Goal: Information Seeking & Learning: Learn about a topic

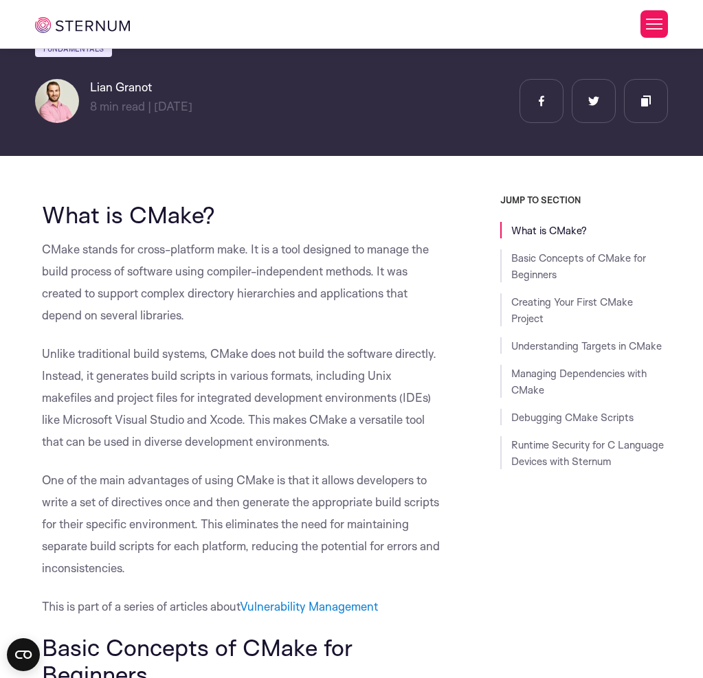
scroll to position [200, 0]
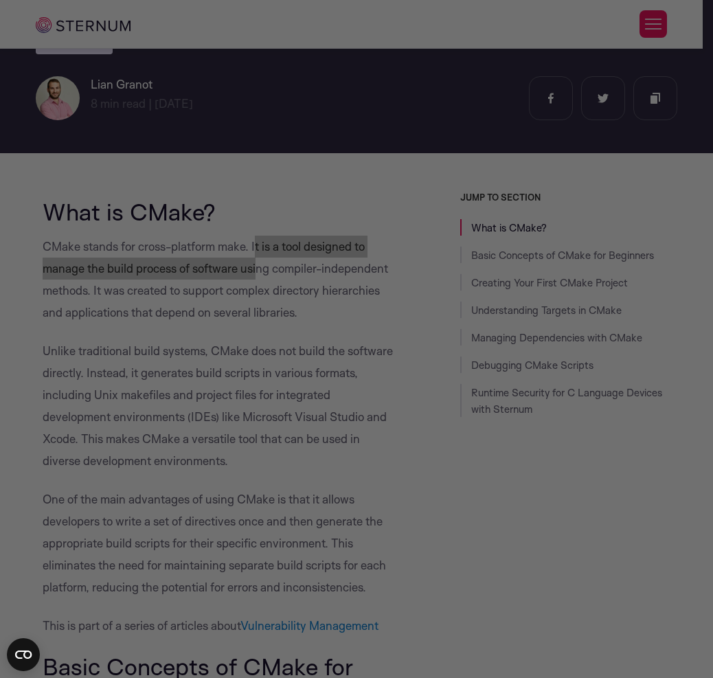
drag, startPoint x: 256, startPoint y: 245, endPoint x: 276, endPoint y: 265, distance: 28.7
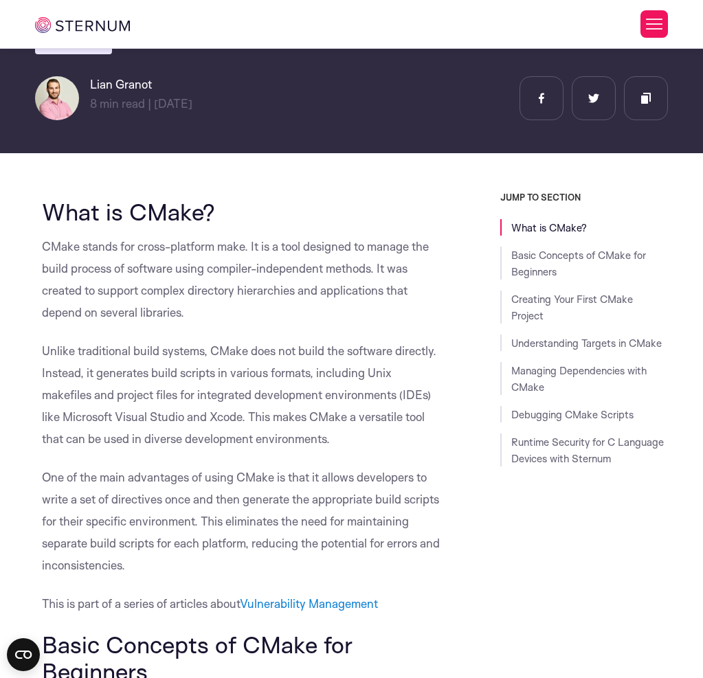
click at [115, 313] on p "CMake stands for cross-platform make. It is a tool designed to manage the build…" at bounding box center [242, 280] width 401 height 88
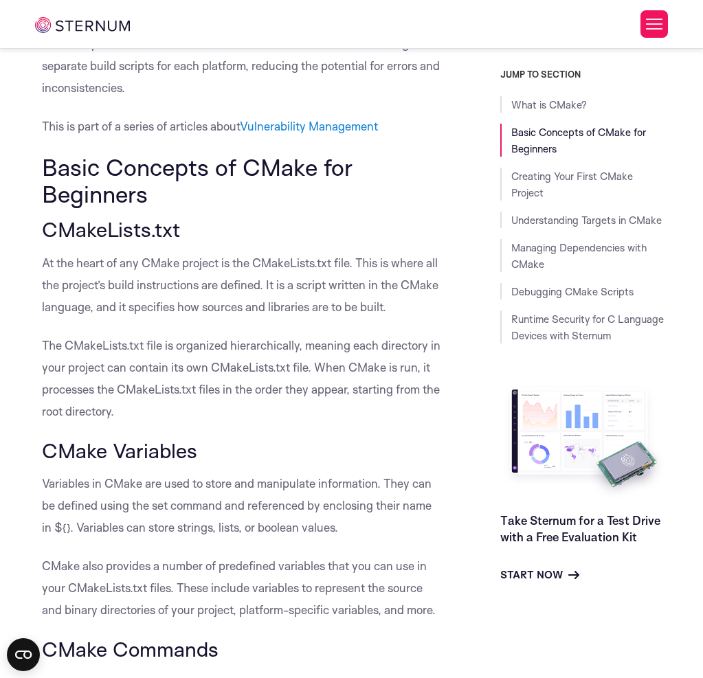
scroll to position [681, 0]
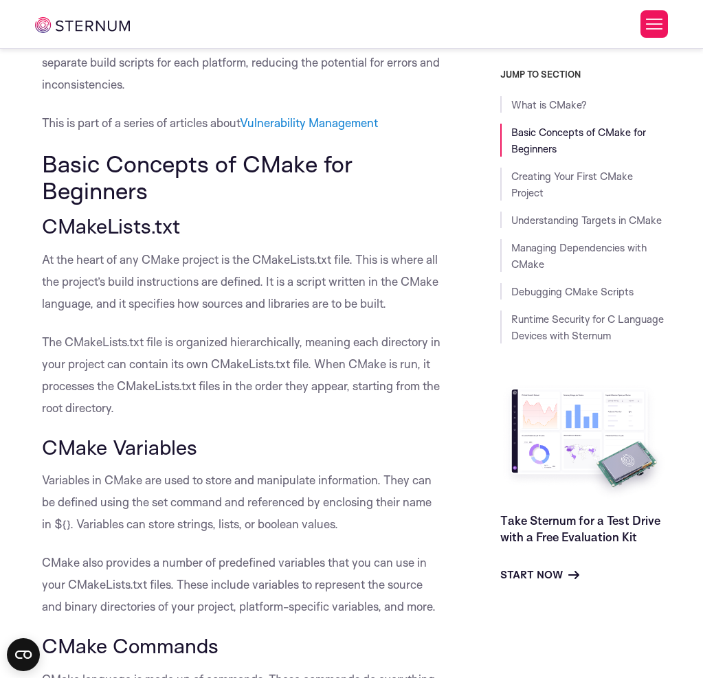
click at [135, 315] on p "At the heart of any CMake project is the CMakeLists.txt file. This is where all…" at bounding box center [242, 282] width 401 height 66
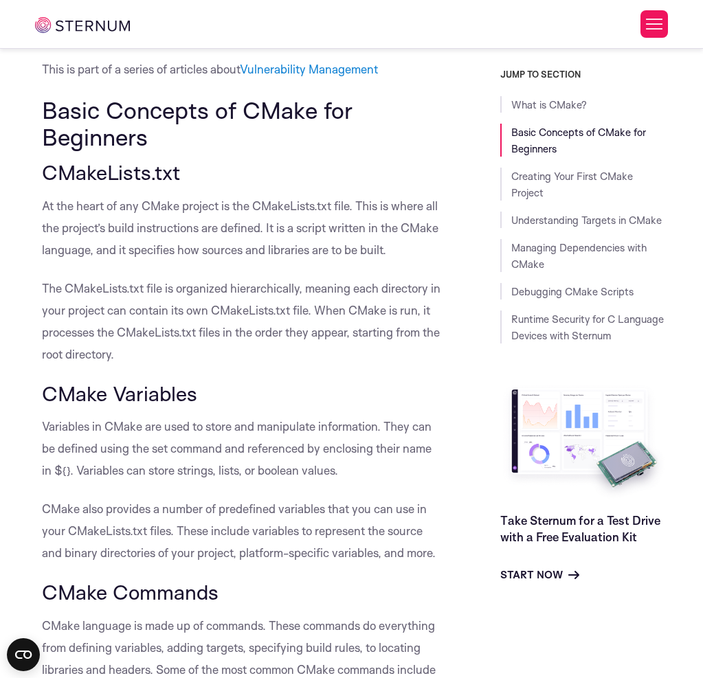
scroll to position [750, 0]
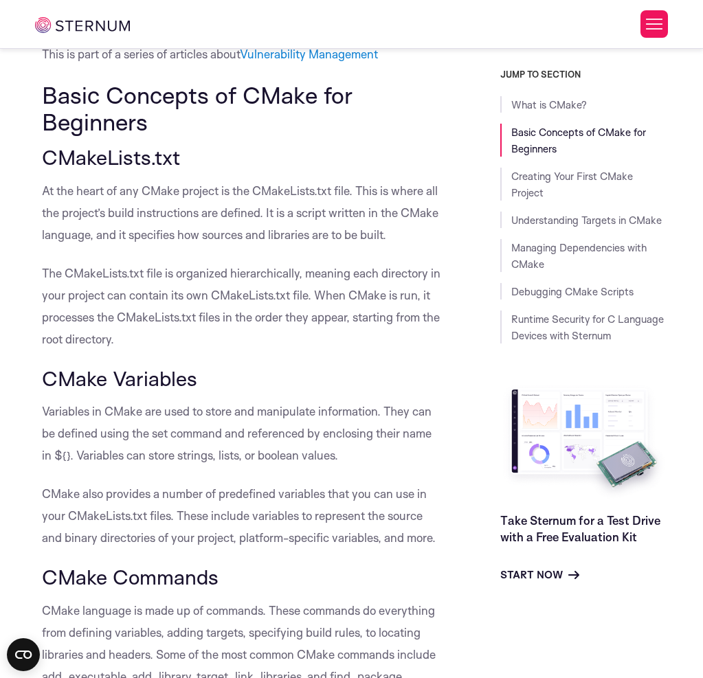
click at [102, 351] on p "The CMakeLists.txt file is organized hierarchically, meaning each directory in …" at bounding box center [242, 307] width 401 height 88
drag, startPoint x: 152, startPoint y: 363, endPoint x: 258, endPoint y: 364, distance: 106.5
click at [258, 351] on p "The CMakeLists.txt file is organized hierarchically, meaning each directory in …" at bounding box center [242, 307] width 401 height 88
click at [266, 351] on p "The CMakeLists.txt file is organized hierarchically, meaning each directory in …" at bounding box center [242, 307] width 401 height 88
drag, startPoint x: 115, startPoint y: 386, endPoint x: 144, endPoint y: 385, distance: 29.6
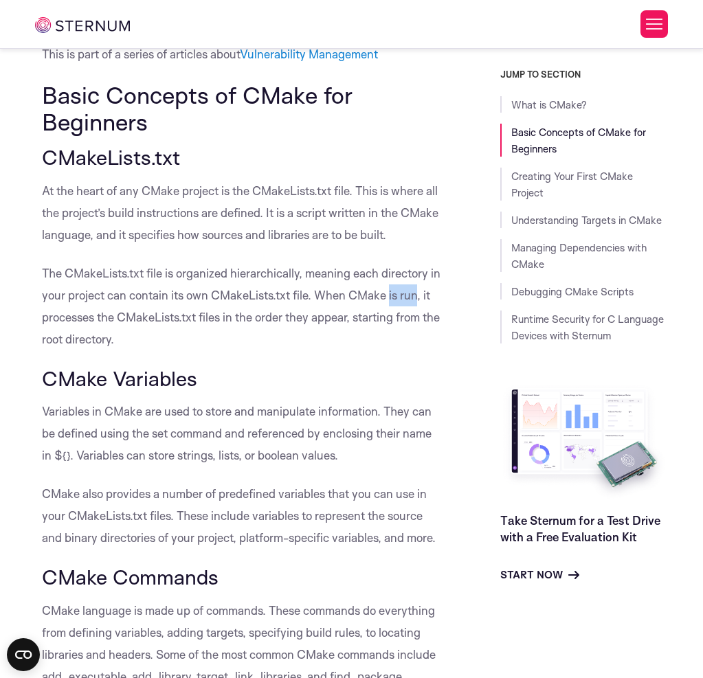
click at [144, 351] on p "The CMakeLists.txt file is organized hierarchically, meaning each directory in …" at bounding box center [242, 307] width 401 height 88
click at [170, 351] on p "The CMakeLists.txt file is organized hierarchically, meaning each directory in …" at bounding box center [242, 307] width 401 height 88
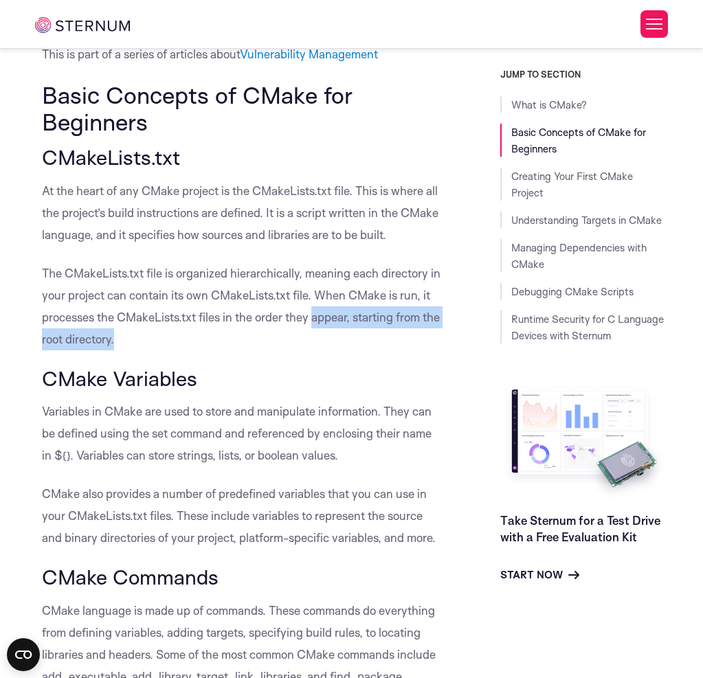
drag, startPoint x: 99, startPoint y: 404, endPoint x: 313, endPoint y: 406, distance: 214.5
click at [313, 351] on p "The CMakeLists.txt file is organized hierarchically, meaning each directory in …" at bounding box center [242, 307] width 401 height 88
click at [319, 351] on p "The CMakeLists.txt file is organized hierarchically, meaning each directory in …" at bounding box center [242, 307] width 401 height 88
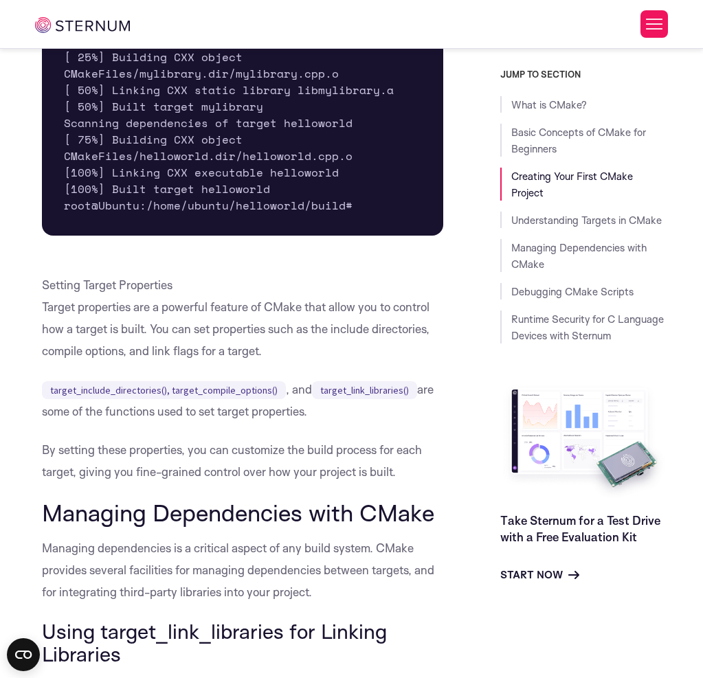
scroll to position [1198, 0]
